Goal: Use online tool/utility: Utilize a website feature to perform a specific function

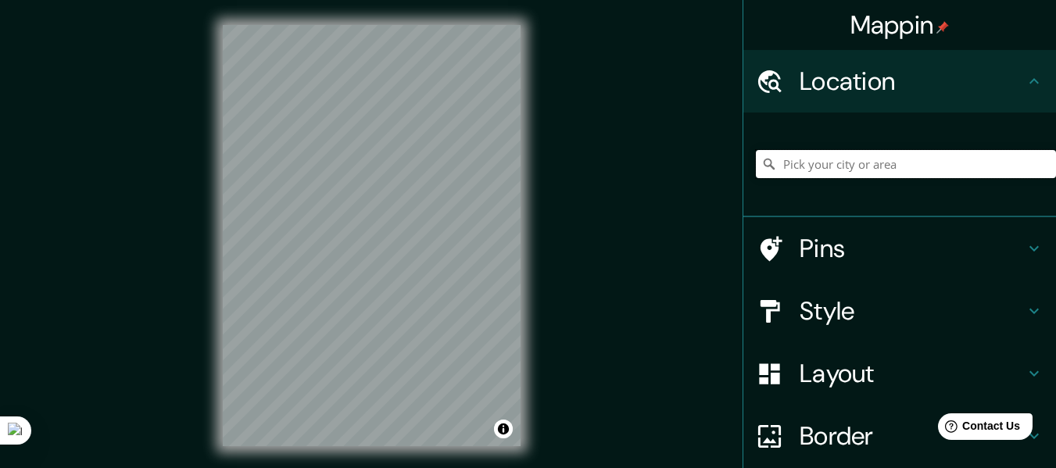
click at [865, 171] on input "Pick your city or area" at bounding box center [906, 164] width 300 height 28
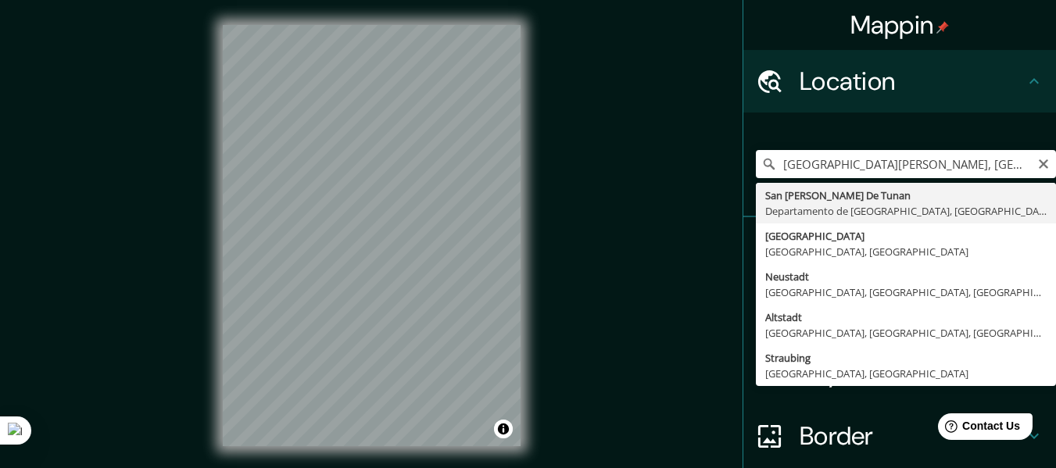
type input "San [PERSON_NAME] De Tunan, [GEOGRAPHIC_DATA], [GEOGRAPHIC_DATA]"
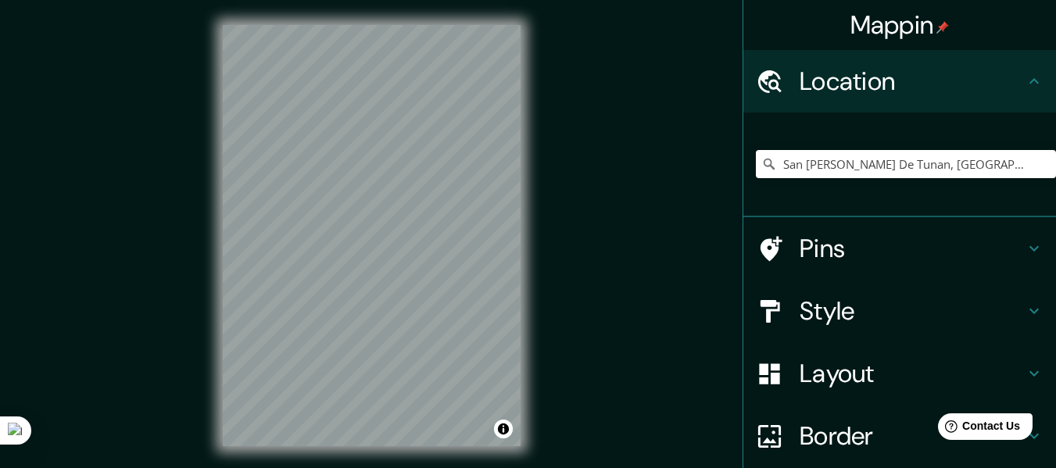
click at [844, 253] on h4 "Pins" at bounding box center [912, 248] width 225 height 31
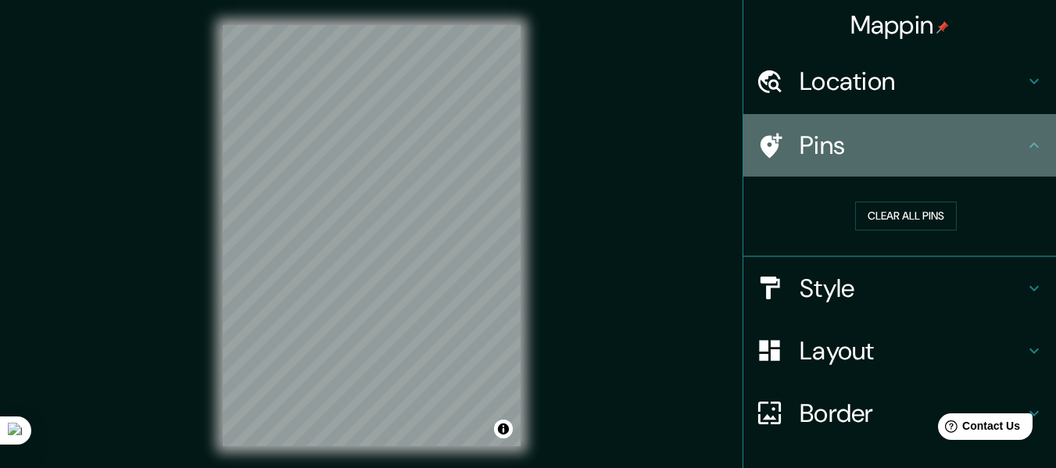
click at [873, 159] on h4 "Pins" at bounding box center [912, 145] width 225 height 31
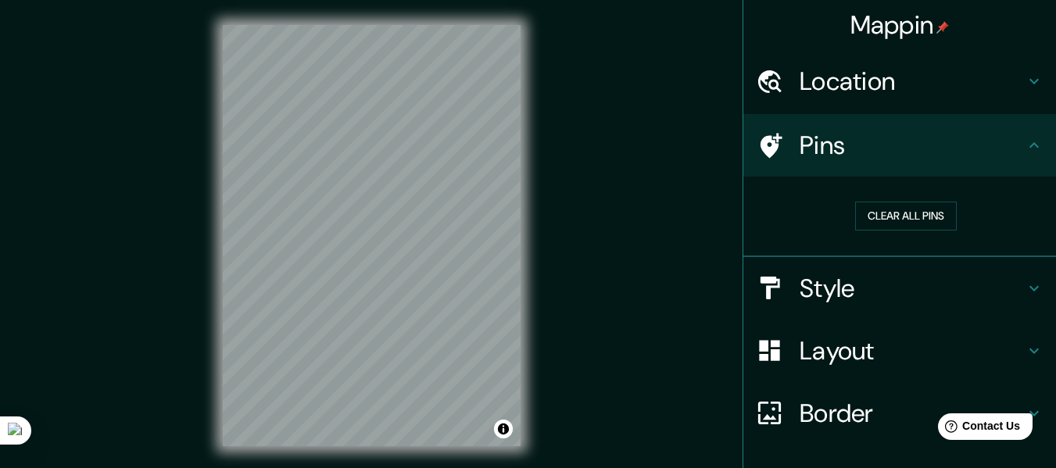
click at [1025, 142] on icon at bounding box center [1034, 145] width 19 height 19
click at [989, 292] on h4 "Style" at bounding box center [912, 288] width 225 height 31
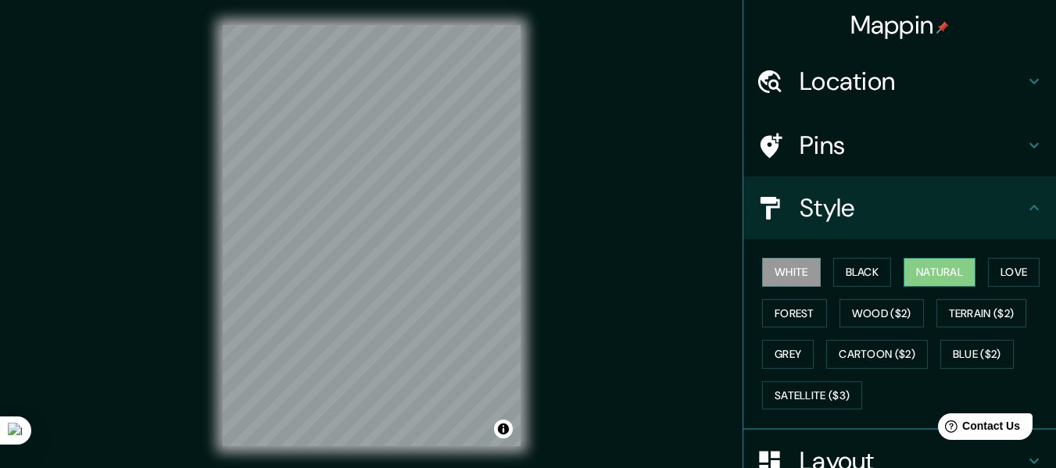
click at [940, 278] on button "Natural" at bounding box center [940, 272] width 72 height 29
click at [1003, 276] on button "Love" at bounding box center [1014, 272] width 52 height 29
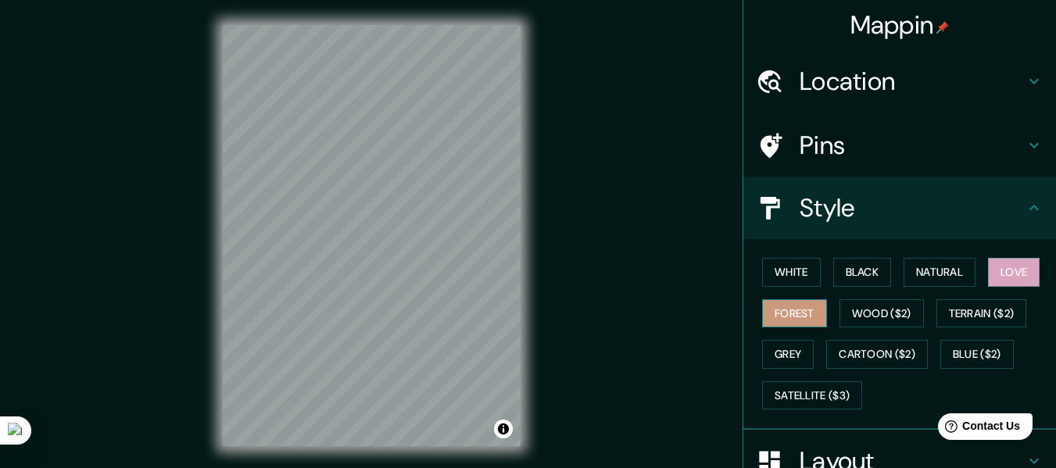
click at [807, 313] on button "Forest" at bounding box center [794, 313] width 65 height 29
click at [868, 316] on button "Wood ($2)" at bounding box center [882, 313] width 84 height 29
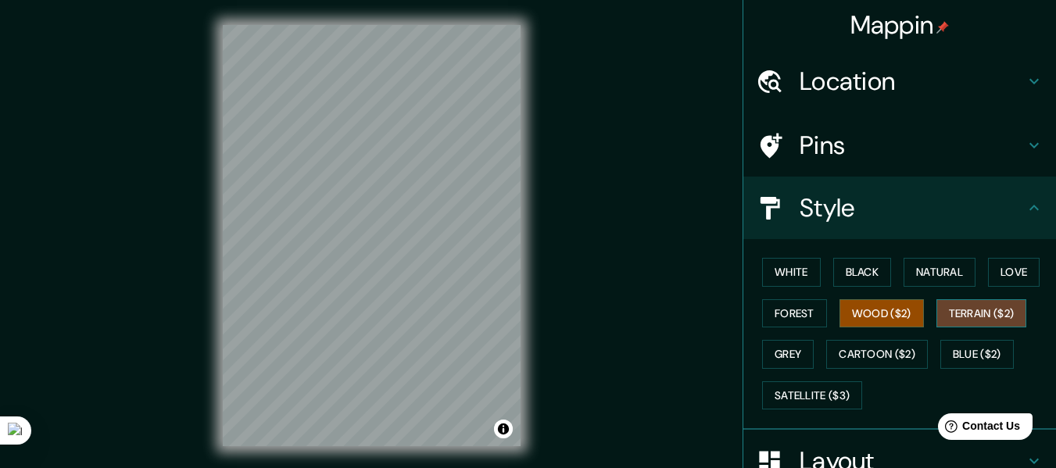
click at [982, 321] on button "Terrain ($2)" at bounding box center [982, 313] width 91 height 29
click at [773, 359] on button "Grey" at bounding box center [788, 354] width 52 height 29
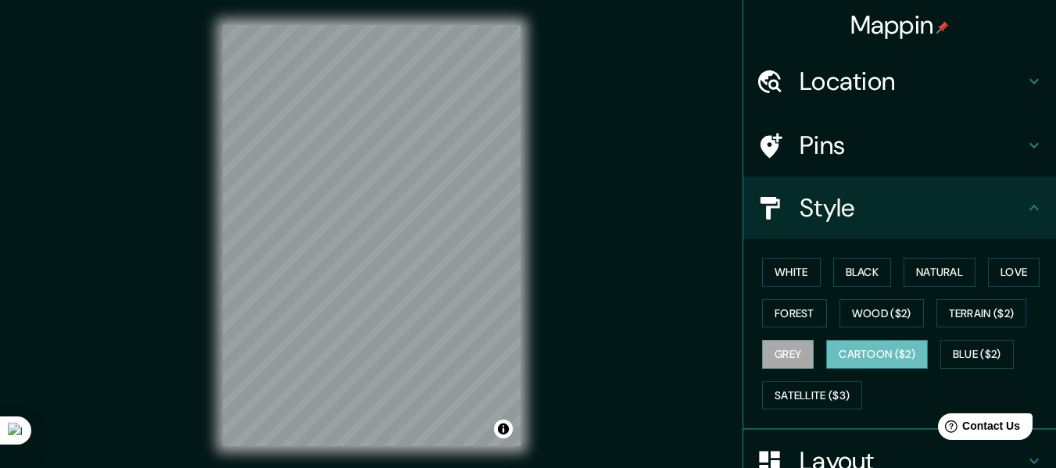
click at [833, 353] on button "Cartoon ($2)" at bounding box center [877, 354] width 102 height 29
click at [955, 357] on button "Blue ($2)" at bounding box center [976, 354] width 73 height 29
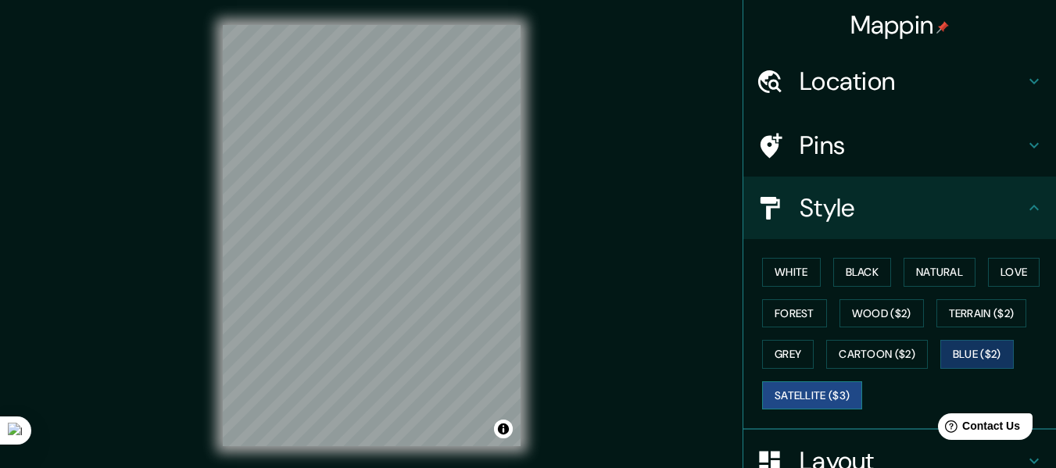
click at [818, 398] on button "Satellite ($3)" at bounding box center [812, 395] width 100 height 29
click at [911, 274] on button "Natural" at bounding box center [940, 272] width 72 height 29
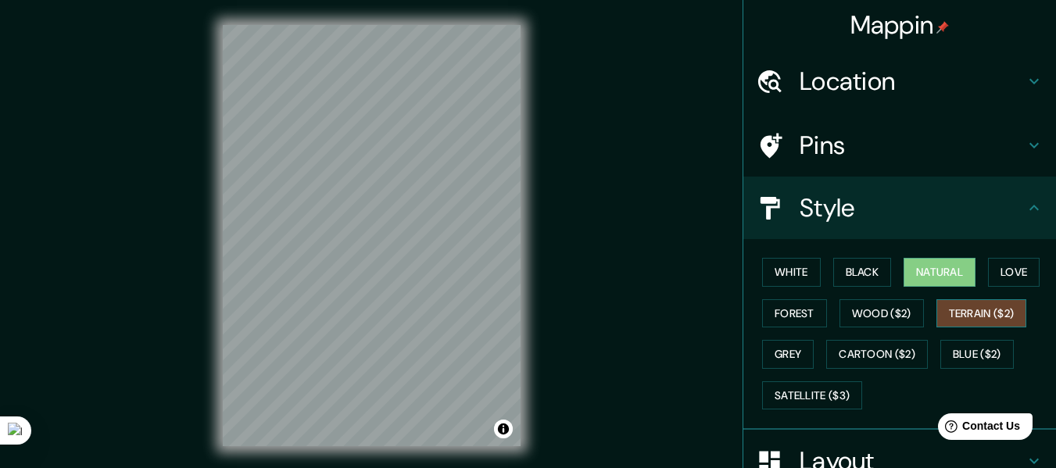
click at [1009, 319] on button "Terrain ($2)" at bounding box center [982, 313] width 91 height 29
click at [777, 359] on button "Grey" at bounding box center [788, 354] width 52 height 29
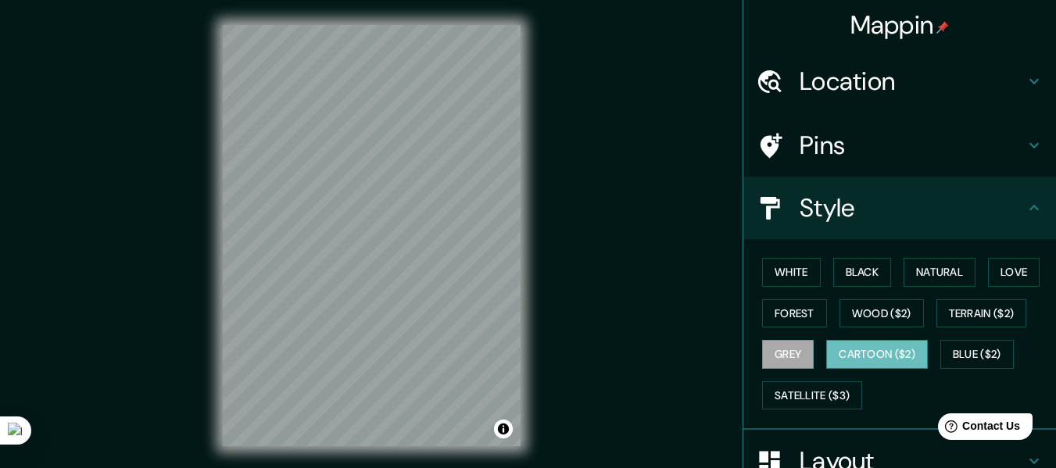
click at [879, 358] on button "Cartoon ($2)" at bounding box center [877, 354] width 102 height 29
click at [913, 285] on button "Natural" at bounding box center [940, 272] width 72 height 29
click at [848, 355] on button "Cartoon ($2)" at bounding box center [877, 354] width 102 height 29
click at [1025, 214] on icon at bounding box center [1034, 208] width 19 height 19
click at [1025, 149] on icon at bounding box center [1034, 145] width 19 height 19
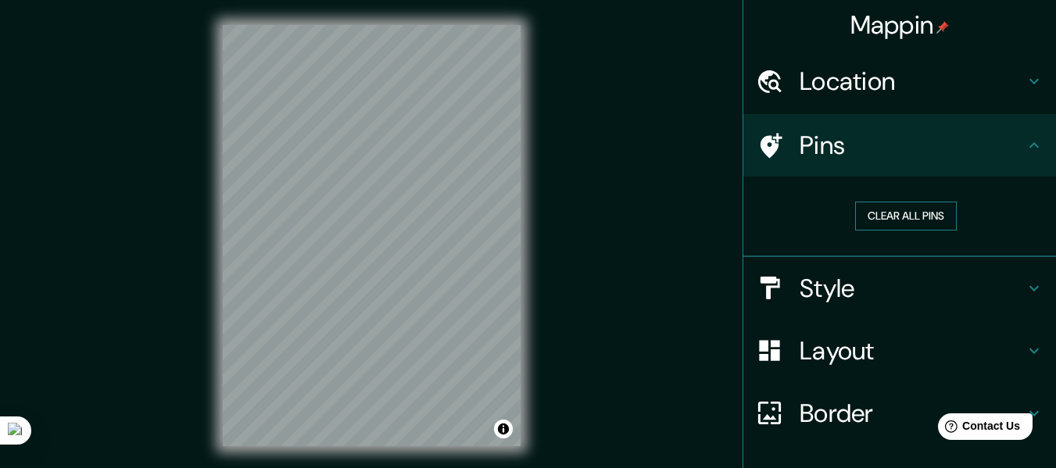
click at [933, 218] on button "Clear all pins" at bounding box center [906, 216] width 102 height 29
click at [890, 215] on button "Clear all pins" at bounding box center [906, 216] width 102 height 29
drag, startPoint x: 430, startPoint y: 228, endPoint x: 440, endPoint y: 207, distance: 23.4
click at [439, 207] on div at bounding box center [438, 207] width 13 height 13
drag, startPoint x: 438, startPoint y: 203, endPoint x: 439, endPoint y: 221, distance: 18.0
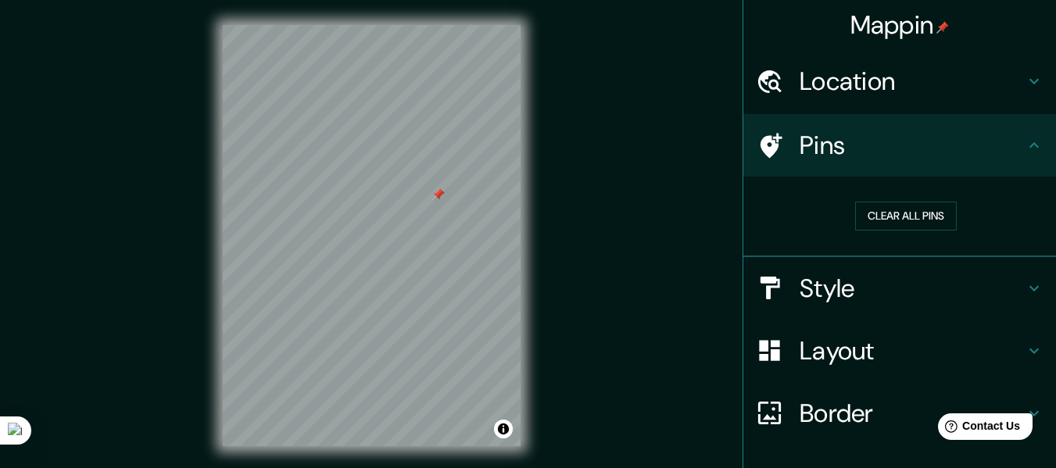
click at [440, 201] on div at bounding box center [438, 194] width 13 height 13
click at [437, 224] on div at bounding box center [441, 223] width 13 height 13
click at [439, 220] on div at bounding box center [441, 224] width 13 height 13
click at [441, 244] on div at bounding box center [436, 242] width 13 height 13
click at [447, 213] on div at bounding box center [447, 213] width 13 height 13
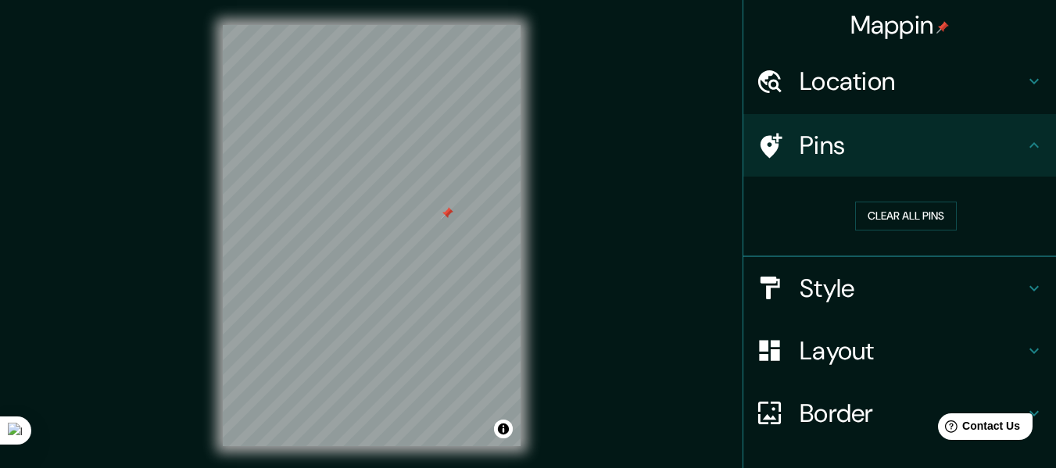
click at [450, 217] on div at bounding box center [447, 213] width 13 height 13
click at [432, 256] on div at bounding box center [430, 256] width 13 height 13
click at [437, 240] on div at bounding box center [435, 241] width 13 height 13
click at [951, 116] on div "Pins" at bounding box center [899, 145] width 313 height 63
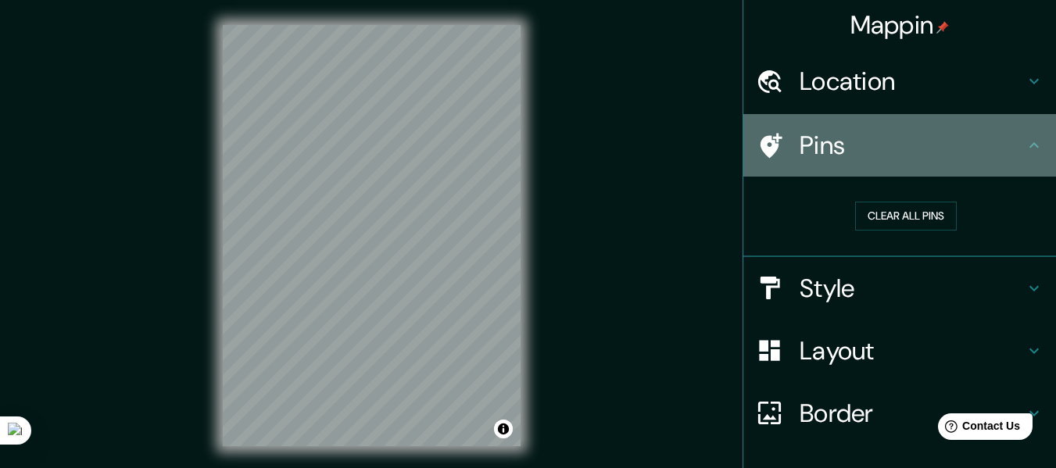
click at [1012, 147] on h4 "Pins" at bounding box center [912, 145] width 225 height 31
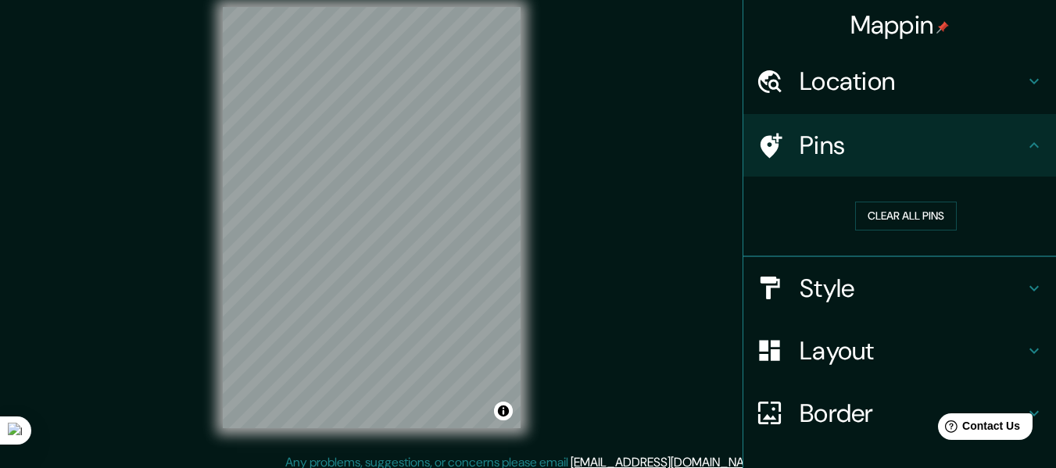
scroll to position [28, 0]
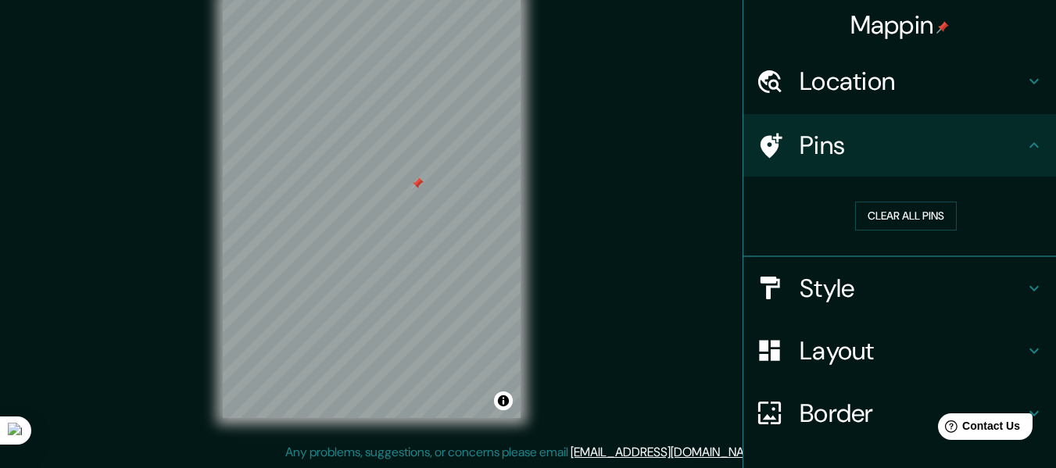
click at [421, 189] on div at bounding box center [417, 183] width 13 height 13
